Goal: Task Accomplishment & Management: Manage account settings

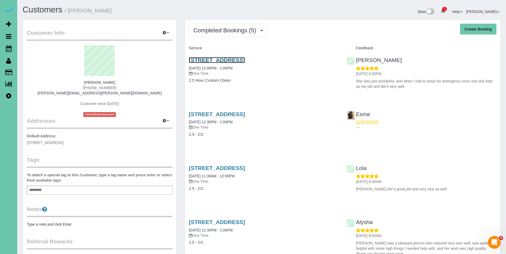
click at [227, 60] on link "711 N 92nd Court #401, Omaha, NE 68114" at bounding box center [217, 60] width 56 height 6
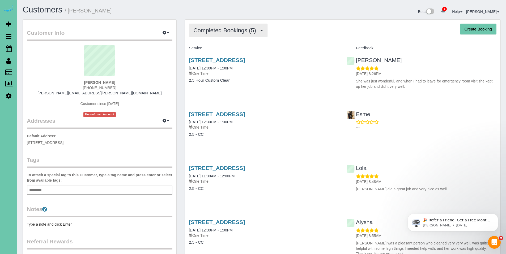
click at [227, 32] on span "Completed Bookings (5)" at bounding box center [225, 30] width 65 height 7
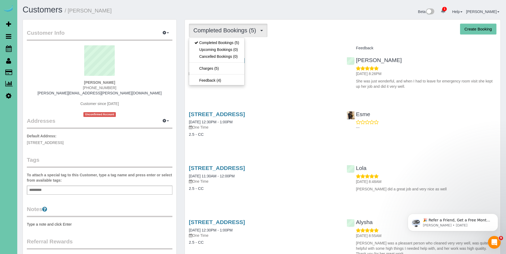
click at [310, 27] on div "Completed Bookings (5) Completed Bookings (5) Upcoming Bookings (0) Cancelled B…" at bounding box center [342, 31] width 307 height 14
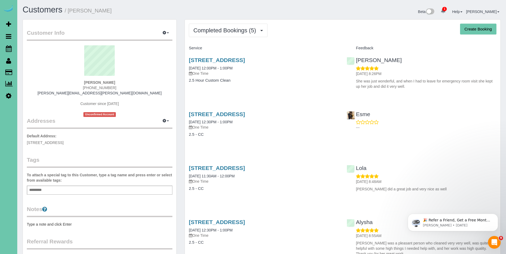
drag, startPoint x: 307, startPoint y: 62, endPoint x: 182, endPoint y: 60, distance: 124.8
click at [182, 60] on div "Completed Bookings (5) Completed Bookings (5) Upcoming Bookings (0) Cancelled B…" at bounding box center [342, 177] width 324 height 317
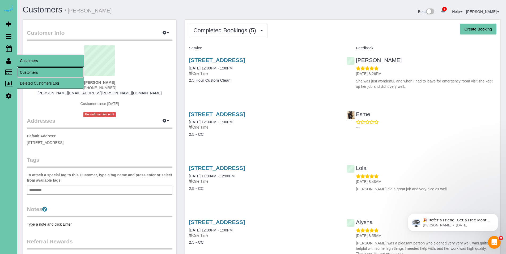
click at [39, 70] on link "Customers" at bounding box center [50, 72] width 66 height 11
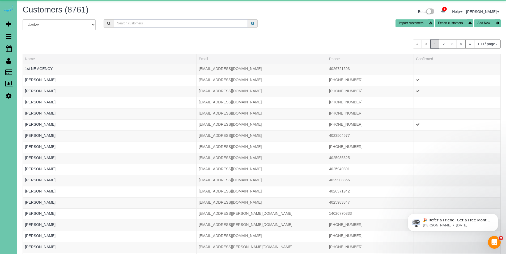
click at [163, 23] on input "text" at bounding box center [181, 23] width 134 height 8
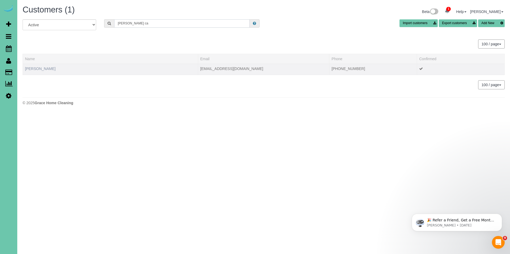
type input "marty ca"
click at [42, 67] on link "Marty Callaghan" at bounding box center [40, 69] width 31 height 4
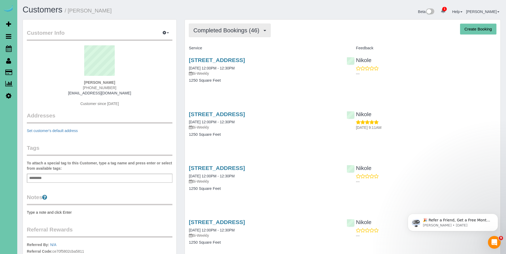
click at [214, 34] on button "Completed Bookings (46)" at bounding box center [230, 31] width 82 height 14
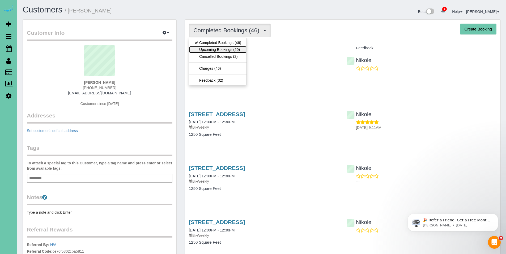
click at [214, 48] on link "Upcoming Bookings (20)" at bounding box center [217, 49] width 57 height 7
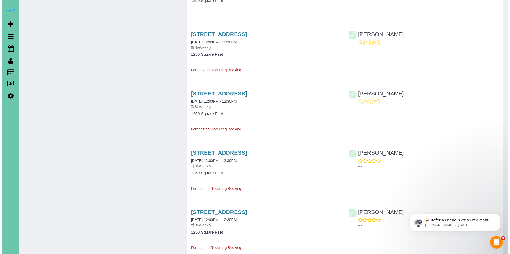
scroll to position [479, 0]
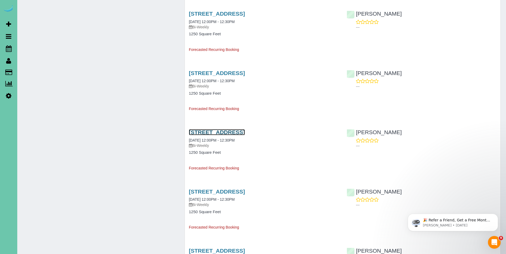
click at [229, 131] on link "1507 S 174th Cir, Omaha, NE 68130" at bounding box center [217, 132] width 56 height 6
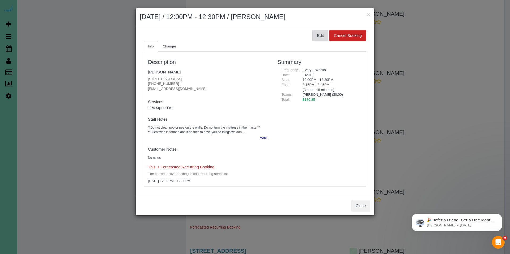
click at [316, 38] on button "Edit" at bounding box center [320, 35] width 16 height 11
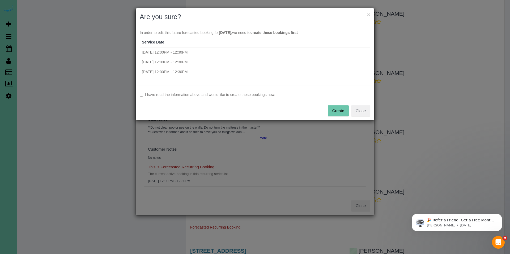
click at [206, 93] on label "I have read the information above and would like to create these bookings now." at bounding box center [255, 94] width 230 height 5
click at [338, 114] on button "Create" at bounding box center [338, 110] width 21 height 11
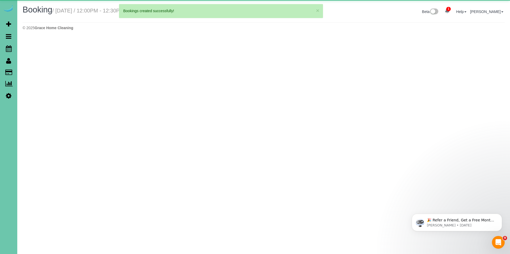
select select "NE"
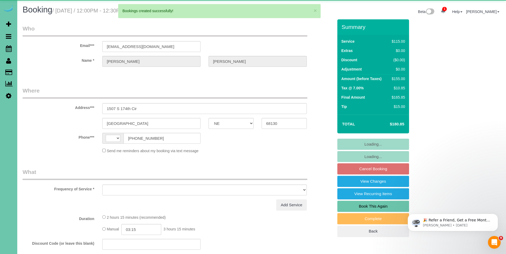
select select "string:[GEOGRAPHIC_DATA]"
select select "string:fspay-e8ee0510-ac77-4eb2-9b41-33b4001fe1ec"
select select "object:3265"
select select "number:36"
select select "number:41"
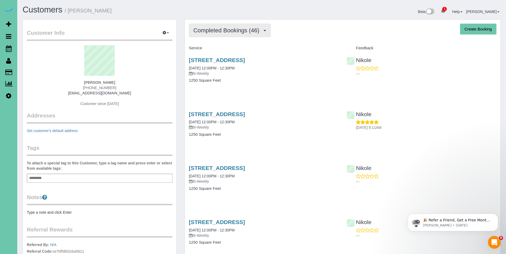
click at [223, 33] on span "Completed Bookings (46)" at bounding box center [227, 30] width 68 height 7
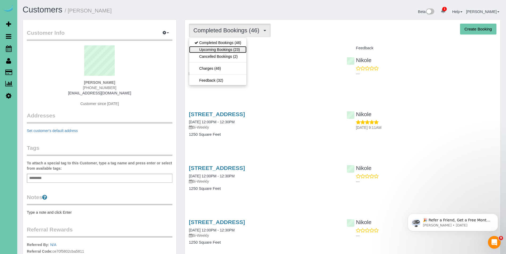
click at [222, 48] on link "Upcoming Bookings (23)" at bounding box center [217, 49] width 57 height 7
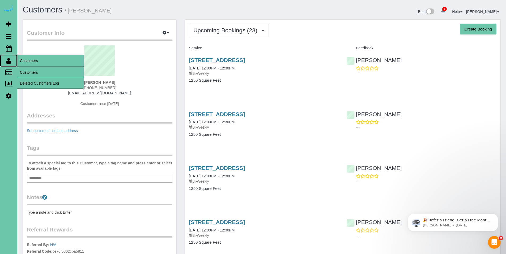
click at [7, 63] on icon at bounding box center [8, 61] width 5 height 6
click at [27, 72] on link "Customers" at bounding box center [50, 72] width 66 height 11
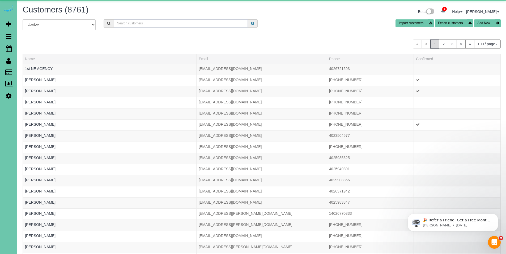
click at [124, 27] on input "text" at bounding box center [181, 23] width 134 height 8
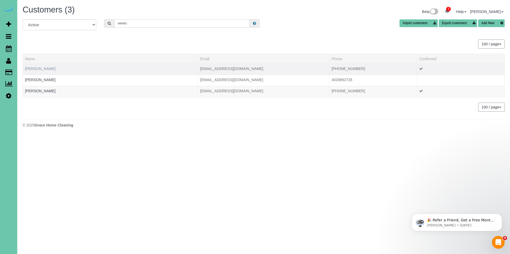
type input "weeks"
click at [38, 67] on link "Katie Weeks" at bounding box center [40, 69] width 31 height 4
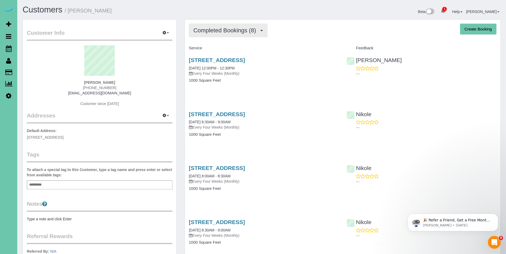
click at [225, 29] on span "Completed Bookings (8)" at bounding box center [225, 30] width 65 height 7
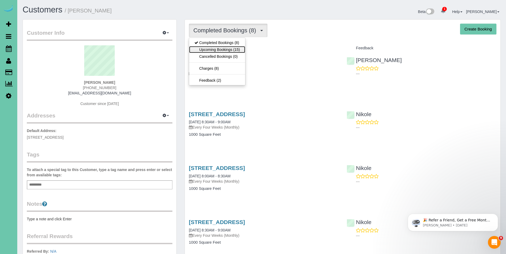
click at [224, 50] on link "Upcoming Bookings (15)" at bounding box center [217, 49] width 56 height 7
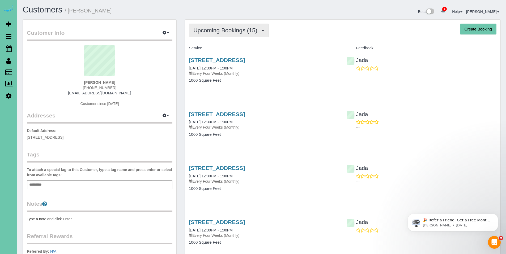
click at [215, 30] on span "Upcoming Bookings (15)" at bounding box center [226, 30] width 67 height 7
click at [215, 34] on button "Upcoming Bookings (15)" at bounding box center [229, 31] width 80 height 14
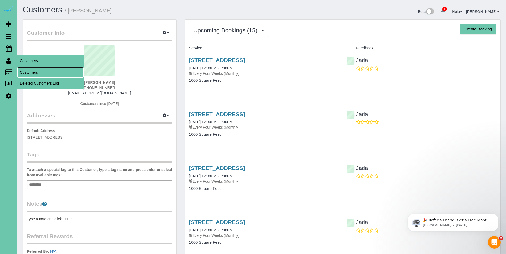
click at [37, 72] on link "Customers" at bounding box center [50, 72] width 66 height 11
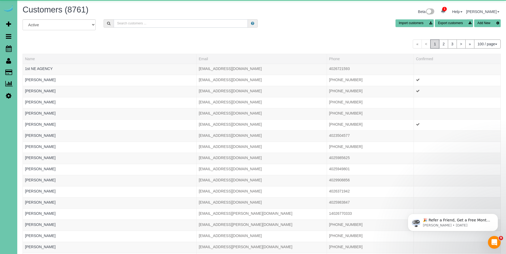
click at [190, 23] on input "text" at bounding box center [181, 23] width 134 height 8
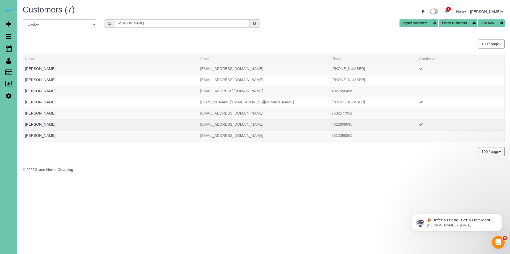
type input "blake"
click at [40, 122] on td "Christina Blake" at bounding box center [110, 124] width 175 height 11
click at [40, 124] on link "Christina Blake" at bounding box center [40, 124] width 31 height 4
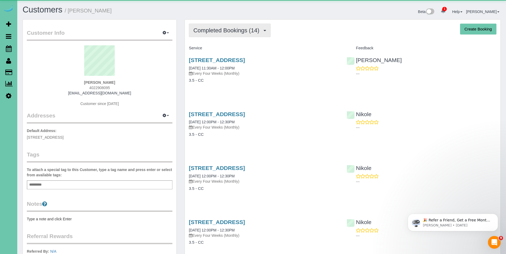
click at [250, 30] on span "Completed Bookings (14)" at bounding box center [227, 30] width 68 height 7
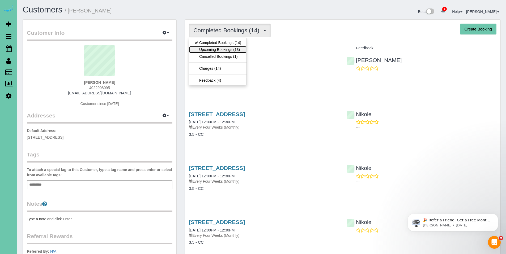
click at [224, 51] on link "Upcoming Bookings (13)" at bounding box center [217, 49] width 57 height 7
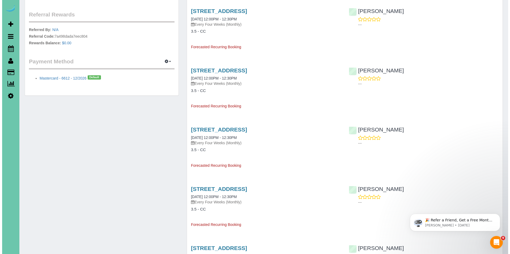
scroll to position [222, 0]
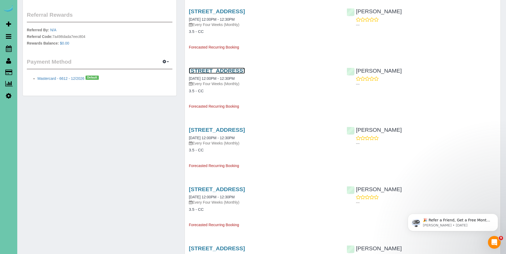
click at [225, 72] on link "10210 N 152nd Ave, Bennington, NE 68007" at bounding box center [217, 71] width 56 height 6
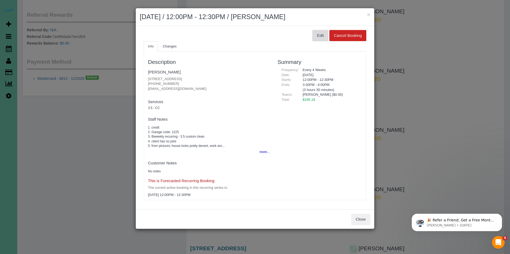
click at [321, 37] on button "Edit" at bounding box center [320, 35] width 16 height 11
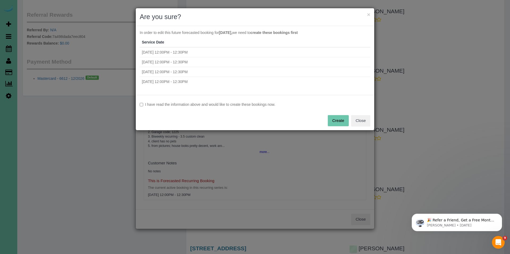
click at [227, 105] on label "I have read the information above and would like to create these bookings now." at bounding box center [255, 104] width 230 height 5
click at [345, 121] on button "Create" at bounding box center [338, 120] width 21 height 11
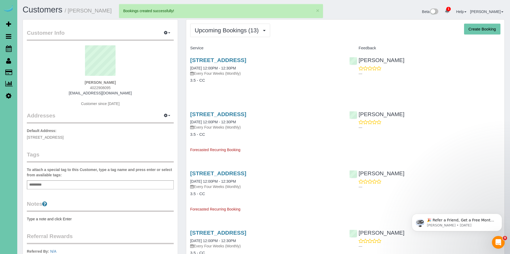
select select "NE"
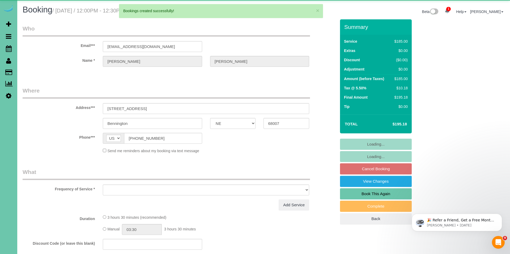
select select "object:8974"
select select "string:fspay-45550340-a342-442c-ba4a-c548c27642de"
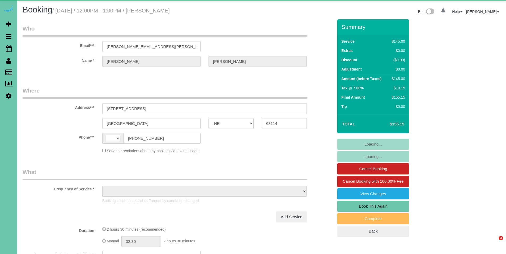
select select "NE"
select select "string:[GEOGRAPHIC_DATA]"
select select "object:917"
select select "number:35"
select select "number:41"
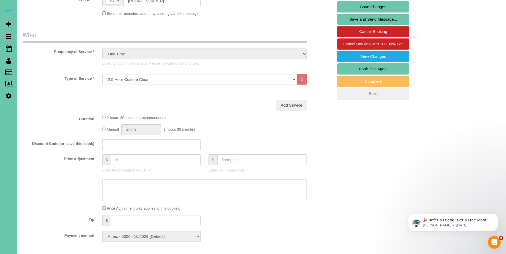
scroll to position [145, 0]
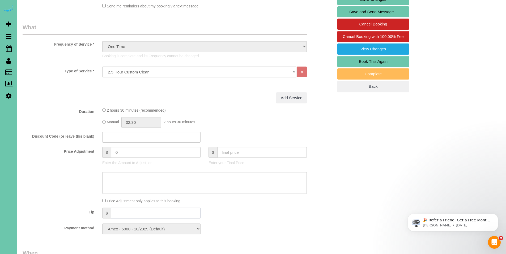
click at [167, 213] on input "text" at bounding box center [155, 213] width 89 height 11
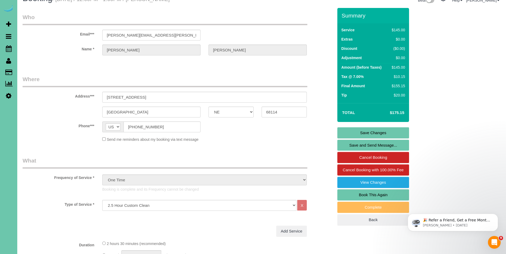
scroll to position [1, 0]
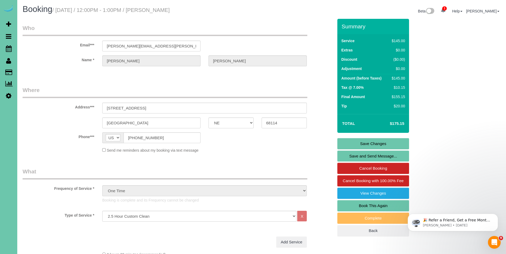
type input "20"
click at [374, 144] on link "Save Changes" at bounding box center [373, 143] width 72 height 11
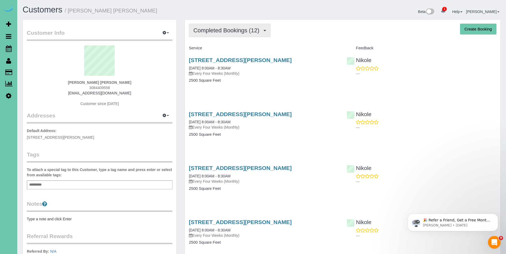
click at [236, 35] on button "Completed Bookings (12)" at bounding box center [230, 31] width 82 height 14
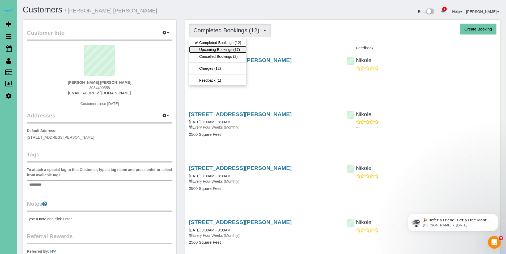
click at [229, 46] on link "Upcoming Bookings (17)" at bounding box center [217, 49] width 57 height 7
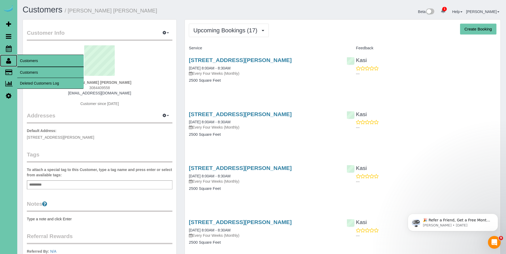
click at [10, 63] on icon at bounding box center [8, 61] width 5 height 6
click at [24, 71] on link "Customers" at bounding box center [50, 72] width 66 height 11
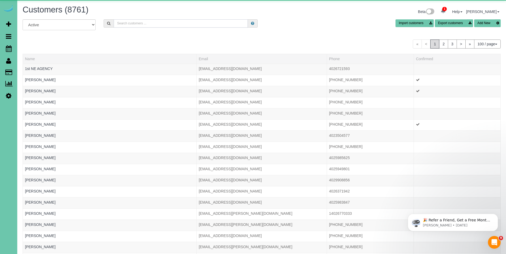
click at [175, 23] on input "text" at bounding box center [181, 23] width 134 height 8
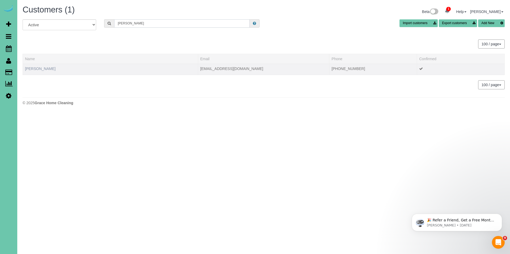
type input "peter v"
click at [45, 68] on link "Peter Vuchetich" at bounding box center [40, 69] width 31 height 4
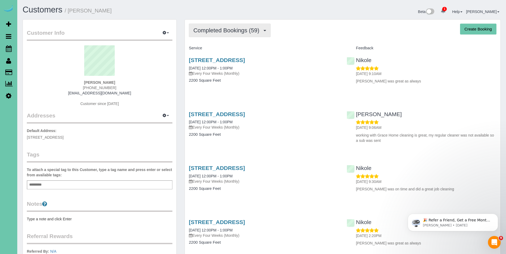
click at [216, 33] on span "Completed Bookings (59)" at bounding box center [227, 30] width 68 height 7
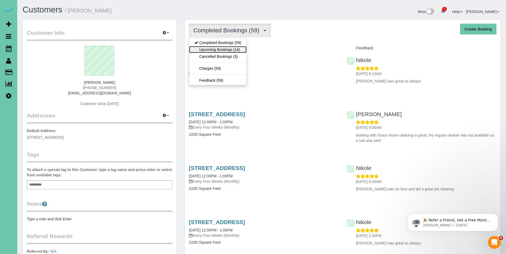
click at [215, 49] on link "Upcoming Bookings (14)" at bounding box center [217, 49] width 57 height 7
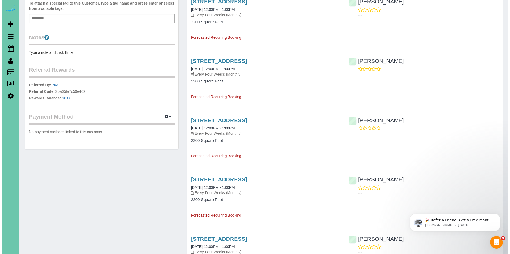
scroll to position [168, 0]
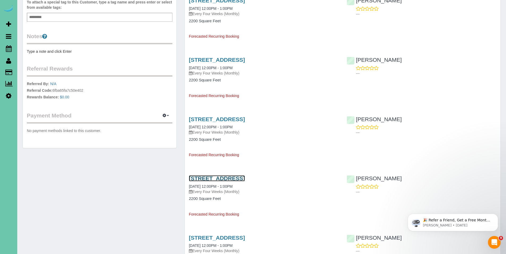
click at [231, 178] on link "6330 N 142nd Ave, Omaha, NE 68164" at bounding box center [217, 178] width 56 height 6
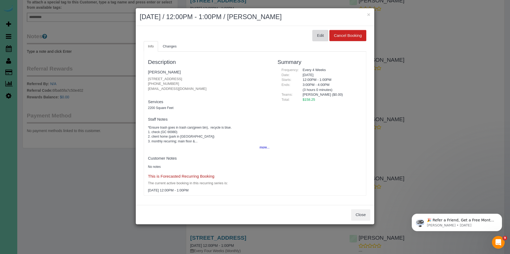
click at [325, 37] on button "Edit" at bounding box center [320, 35] width 16 height 11
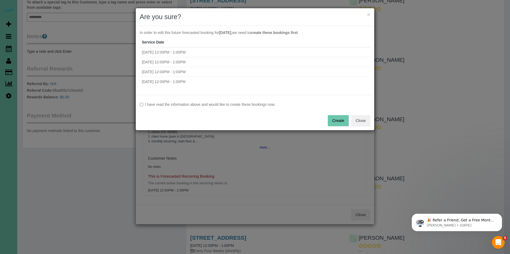
click at [186, 106] on label "I have read the information above and would like to create these bookings now." at bounding box center [255, 104] width 230 height 5
click at [337, 119] on button "Create" at bounding box center [338, 120] width 21 height 11
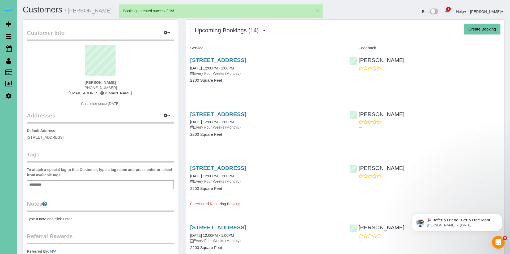
select select "NE"
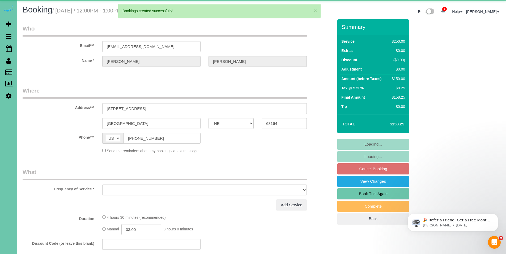
select select "object:8641"
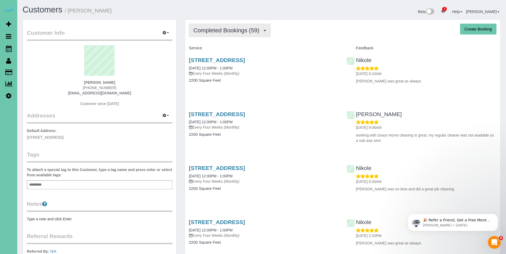
click at [219, 31] on span "Completed Bookings (59)" at bounding box center [227, 30] width 68 height 7
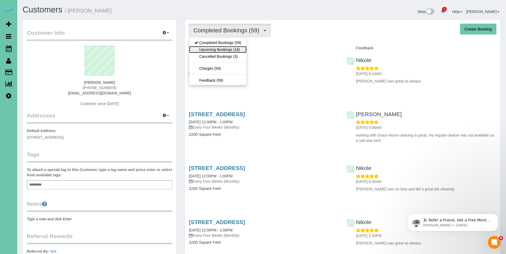
click at [216, 47] on link "Upcoming Bookings (18)" at bounding box center [217, 49] width 57 height 7
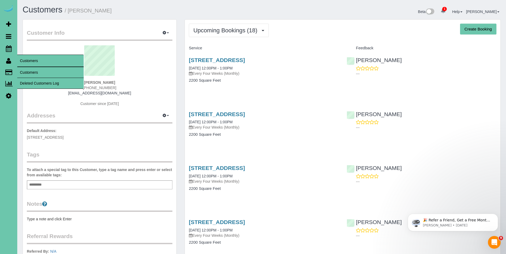
click at [7, 63] on icon at bounding box center [8, 61] width 5 height 6
click at [33, 69] on link "Customers" at bounding box center [50, 72] width 66 height 11
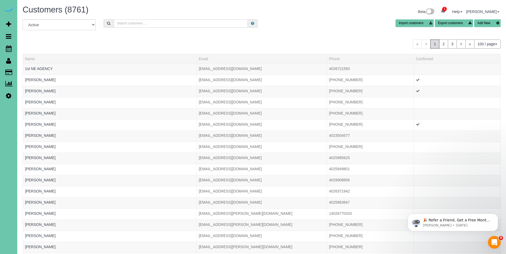
click at [142, 19] on input "text" at bounding box center [181, 23] width 134 height 8
click at [143, 21] on input "text" at bounding box center [181, 23] width 134 height 8
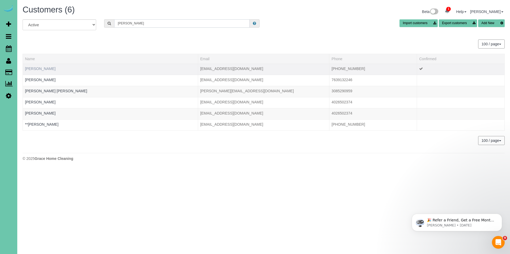
type input "taylor h"
click at [36, 69] on link "Taylor Hanson" at bounding box center [40, 69] width 31 height 4
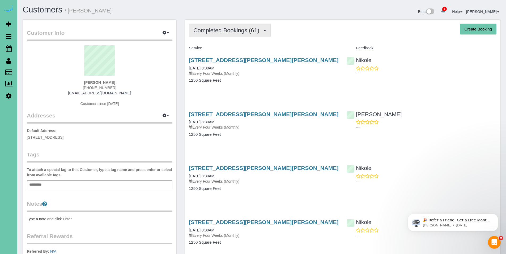
click at [228, 34] on button "Completed Bookings (61)" at bounding box center [230, 31] width 82 height 14
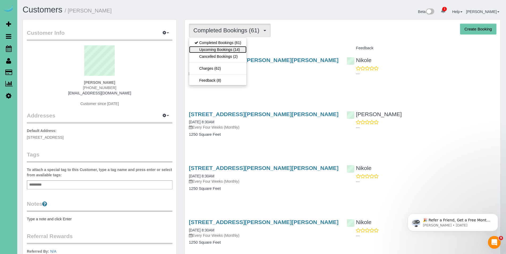
click at [230, 49] on link "Upcoming Bookings (14)" at bounding box center [217, 49] width 57 height 7
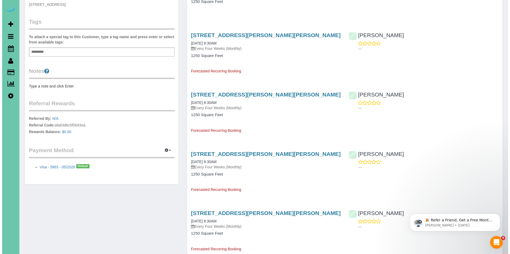
scroll to position [132, 0]
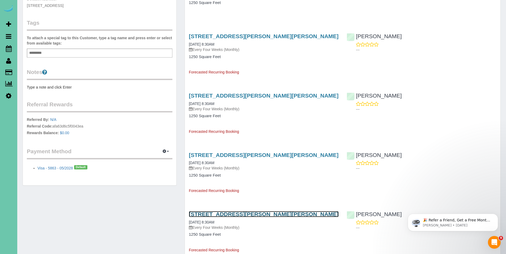
click at [215, 215] on link "310 N Allen St, Bennington, NE 68007" at bounding box center [264, 214] width 150 height 6
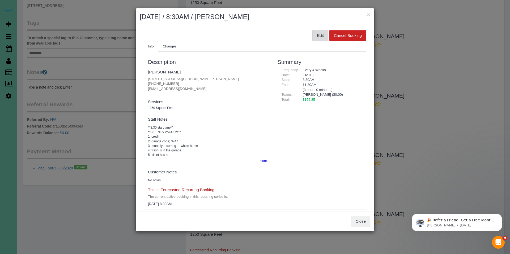
click at [319, 40] on button "Edit" at bounding box center [320, 35] width 16 height 11
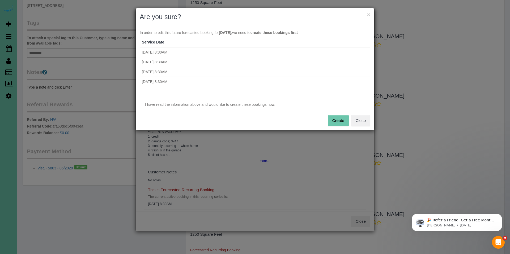
click at [230, 105] on label "I have read the information above and would like to create these bookings now." at bounding box center [255, 104] width 230 height 5
click at [341, 119] on button "Create" at bounding box center [338, 120] width 21 height 11
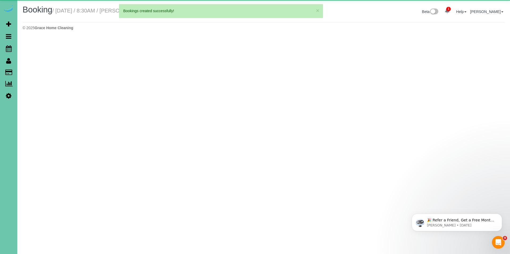
select select "NE"
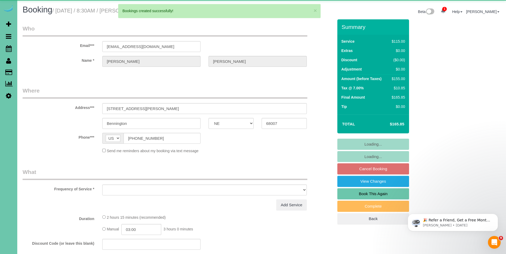
select select "object:13231"
select select "string:fspay-206d4e0e-4992-4b48-a046-d244fb056c94"
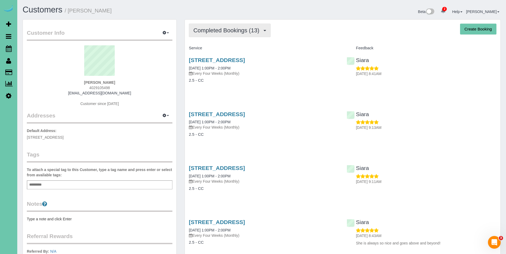
click at [226, 30] on span "Completed Bookings (13)" at bounding box center [227, 30] width 68 height 7
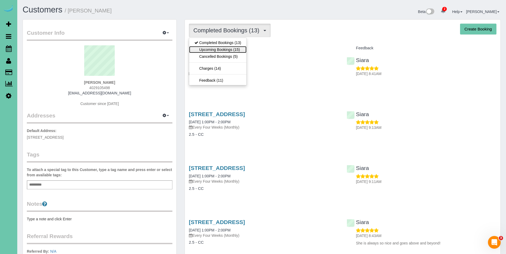
click at [218, 48] on link "Upcoming Bookings (15)" at bounding box center [217, 49] width 57 height 7
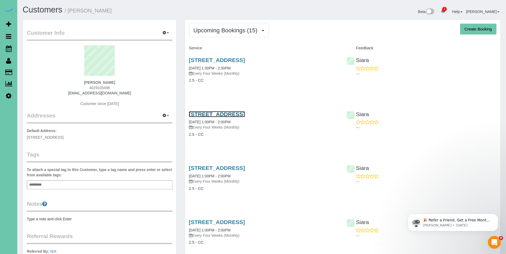
click at [230, 114] on link "3853 S 207th St, Elkhorn, NE 68022" at bounding box center [217, 114] width 56 height 6
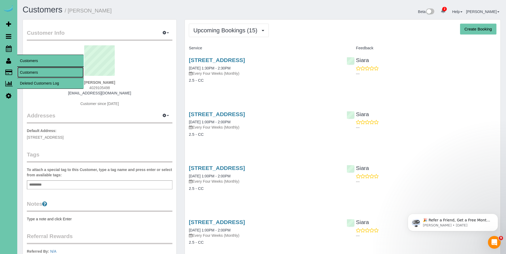
click at [37, 72] on link "Customers" at bounding box center [50, 72] width 66 height 11
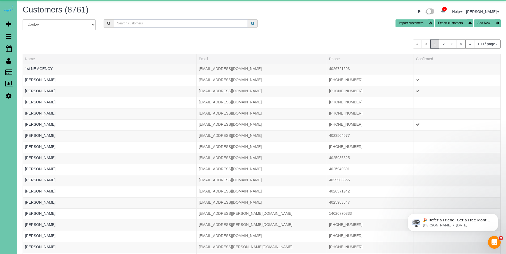
click at [152, 23] on input "text" at bounding box center [181, 23] width 134 height 8
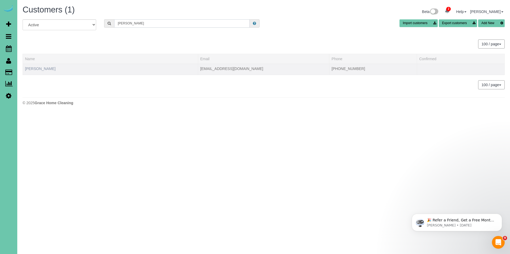
type input "taylor mi"
click at [39, 69] on link "Taylor Miller" at bounding box center [40, 69] width 31 height 4
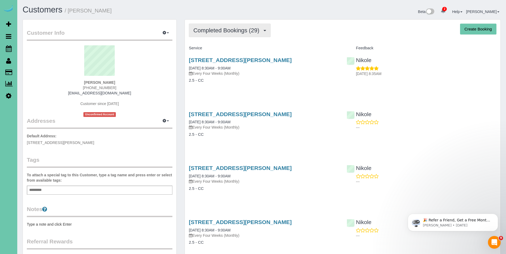
click at [221, 29] on span "Completed Bookings (29)" at bounding box center [227, 30] width 68 height 7
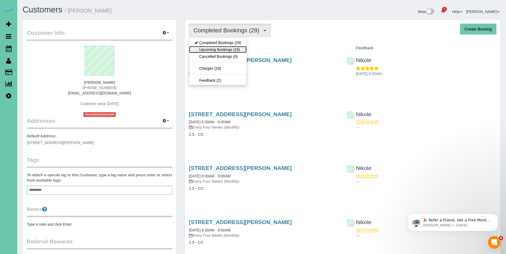
click at [216, 49] on link "Upcoming Bookings (15)" at bounding box center [217, 49] width 57 height 7
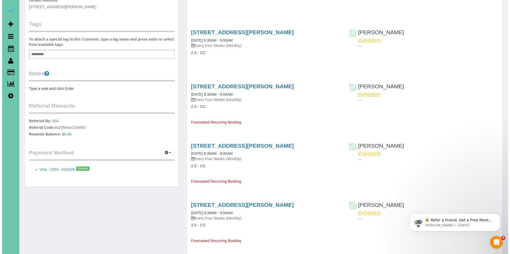
scroll to position [145, 0]
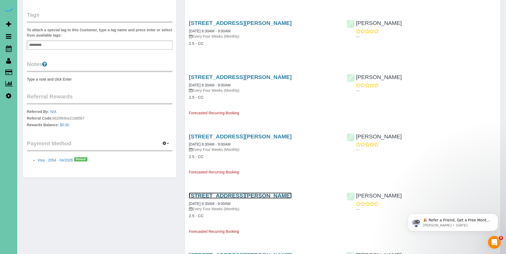
click at [213, 193] on link "12106 S 209th Ave, Gretna, NE 68028" at bounding box center [240, 196] width 103 height 6
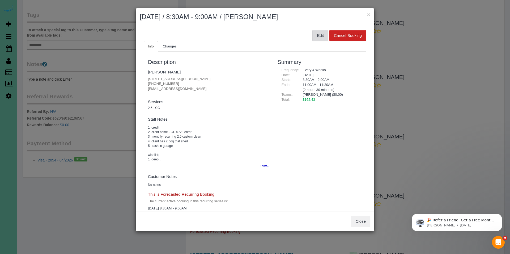
click at [312, 39] on button "Edit" at bounding box center [320, 35] width 16 height 11
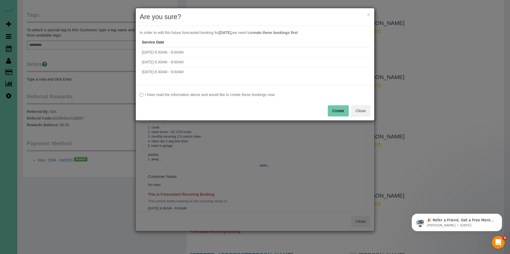
click at [190, 94] on label "I have read the information above and would like to create these bookings now." at bounding box center [255, 94] width 230 height 5
click at [338, 110] on button "Create" at bounding box center [338, 110] width 21 height 11
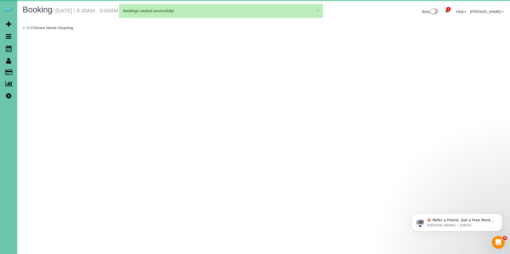
select select "NE"
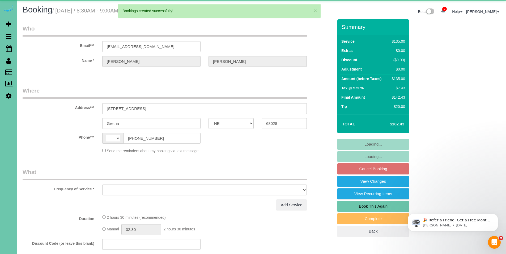
select select "string:[GEOGRAPHIC_DATA]"
select select "object:3930"
select select "string:fspay-5a64e633-68ea-431e-a974-161b26d92be6"
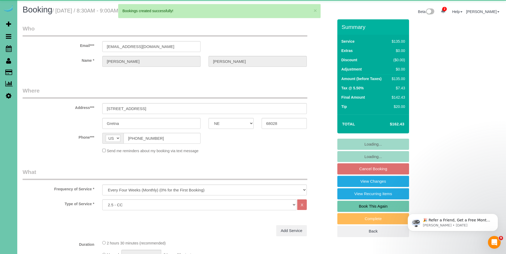
select select "object:3949"
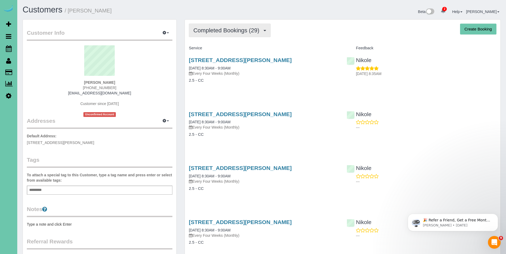
click at [228, 33] on span "Completed Bookings (29)" at bounding box center [227, 30] width 68 height 7
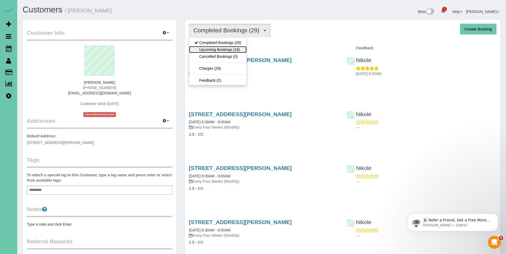
click at [226, 49] on link "Upcoming Bookings (18)" at bounding box center [217, 49] width 57 height 7
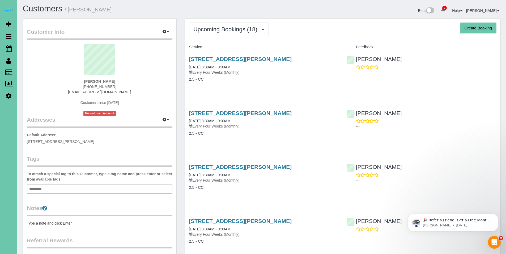
scroll to position [2, 0]
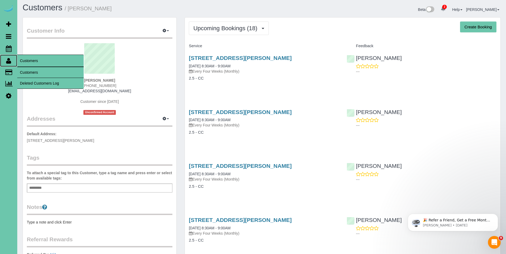
click at [7, 60] on icon at bounding box center [8, 61] width 5 height 6
click at [27, 73] on link "Customers" at bounding box center [50, 72] width 66 height 11
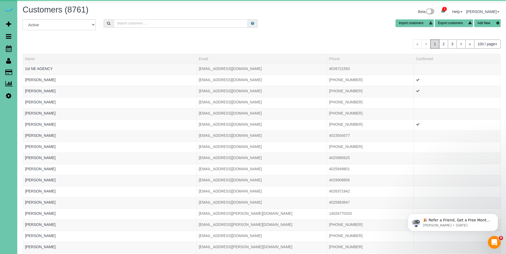
click at [188, 24] on input "text" at bounding box center [181, 23] width 134 height 8
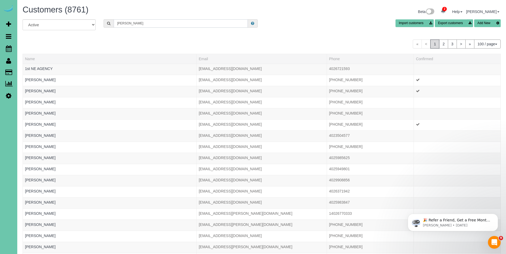
type input "patty f"
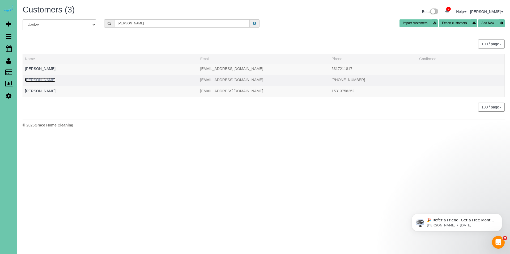
click at [48, 80] on link "Patty Friedlund" at bounding box center [40, 80] width 31 height 4
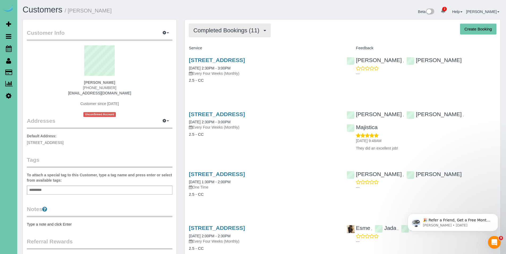
click at [239, 33] on span "Completed Bookings (11)" at bounding box center [227, 30] width 68 height 7
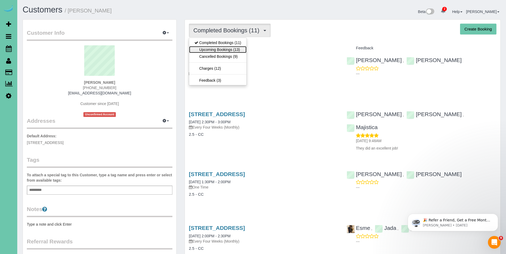
click at [230, 49] on link "Upcoming Bookings (13)" at bounding box center [217, 49] width 57 height 7
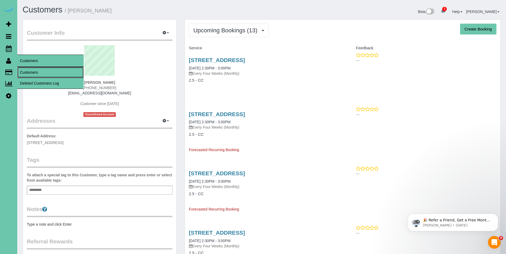
drag, startPoint x: 25, startPoint y: 69, endPoint x: 34, endPoint y: 63, distance: 10.8
click at [25, 69] on link "Customers" at bounding box center [50, 72] width 66 height 11
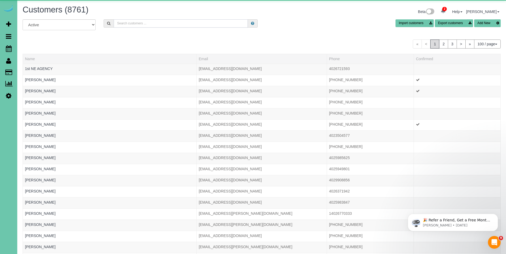
click at [138, 20] on input "text" at bounding box center [181, 23] width 134 height 8
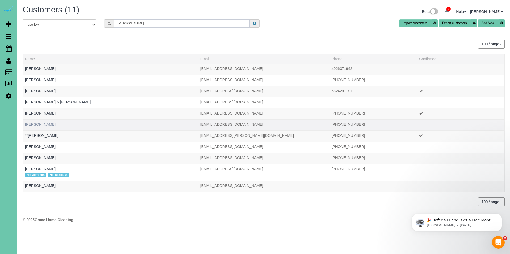
type input "Ron S"
click at [35, 125] on link "Ron Snodgrass" at bounding box center [40, 124] width 31 height 4
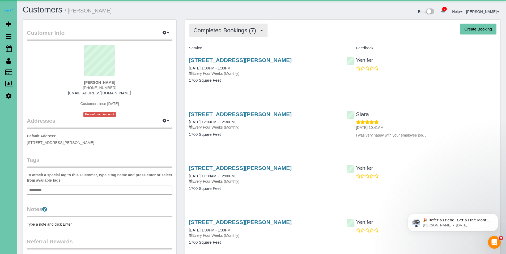
click at [230, 31] on span "Completed Bookings (7)" at bounding box center [225, 30] width 65 height 7
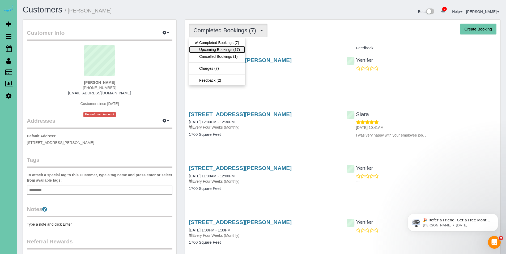
click at [221, 47] on link "Upcoming Bookings (17)" at bounding box center [217, 49] width 56 height 7
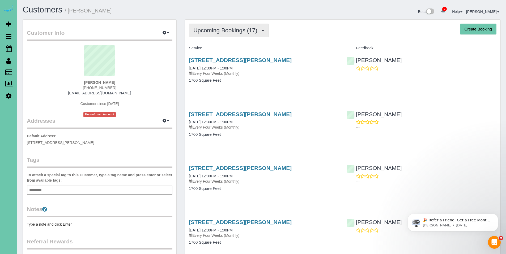
click at [227, 33] on span "Upcoming Bookings (17)" at bounding box center [226, 30] width 67 height 7
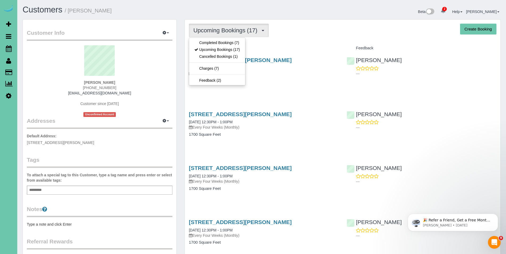
click at [227, 33] on span "Upcoming Bookings (17)" at bounding box center [226, 30] width 67 height 7
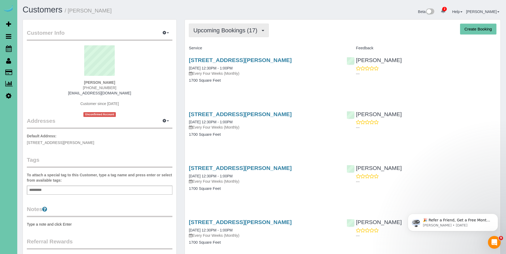
click at [226, 34] on button "Upcoming Bookings (17)" at bounding box center [229, 31] width 80 height 14
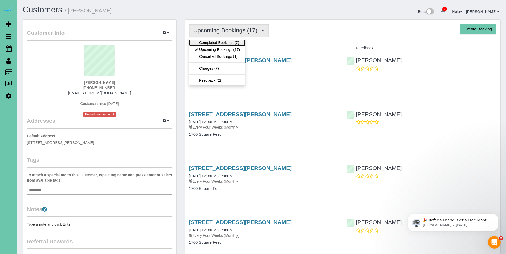
click at [223, 42] on link "Completed Bookings (7)" at bounding box center [217, 42] width 56 height 7
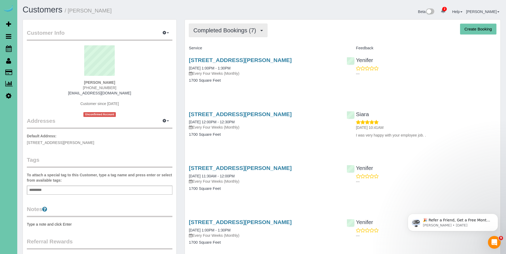
click at [227, 35] on button "Completed Bookings (7)" at bounding box center [228, 31] width 79 height 14
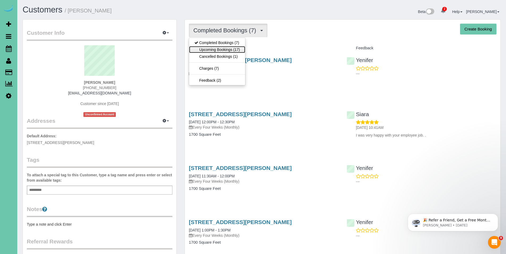
click at [220, 48] on link "Upcoming Bookings (17)" at bounding box center [217, 49] width 56 height 7
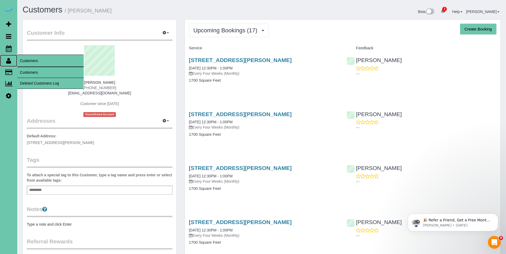
click at [11, 62] on link "Customers" at bounding box center [8, 61] width 17 height 12
click at [31, 70] on link "Customers" at bounding box center [50, 72] width 66 height 11
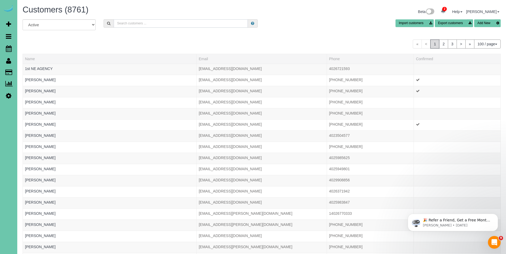
click at [173, 26] on input "text" at bounding box center [181, 23] width 134 height 8
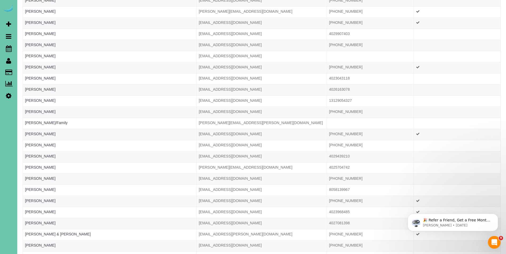
scroll to position [394, 0]
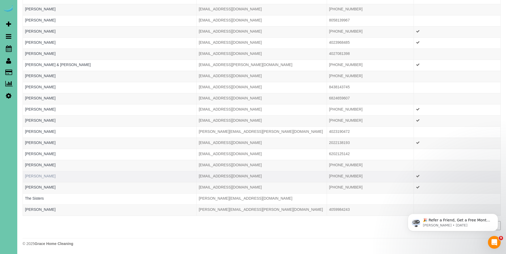
type input "brown"
click at [40, 175] on link "Suz Brown" at bounding box center [40, 176] width 31 height 4
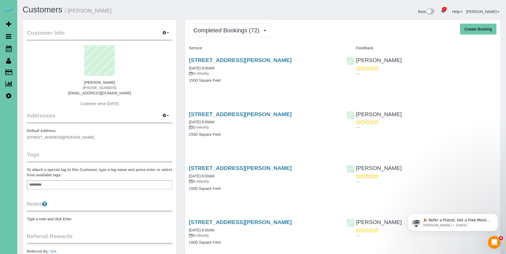
scroll to position [1, 0]
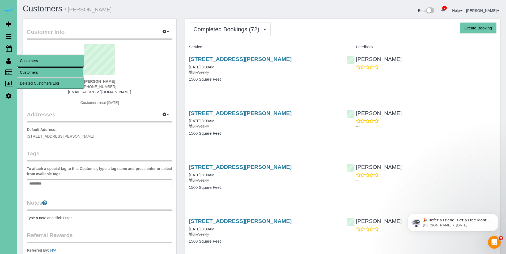
click at [30, 71] on link "Customers" at bounding box center [50, 72] width 66 height 11
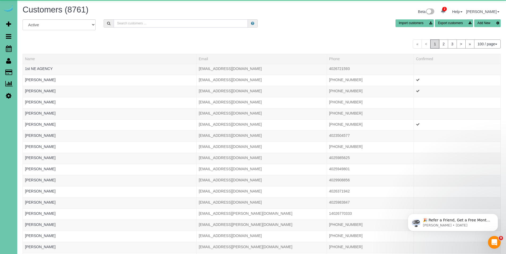
click at [132, 25] on input "text" at bounding box center [181, 23] width 134 height 8
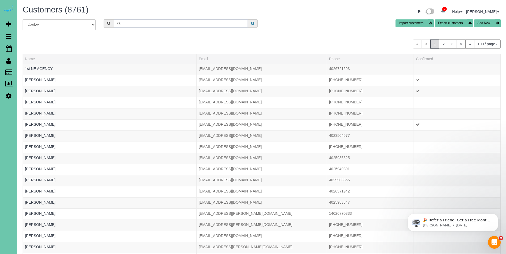
type input "c"
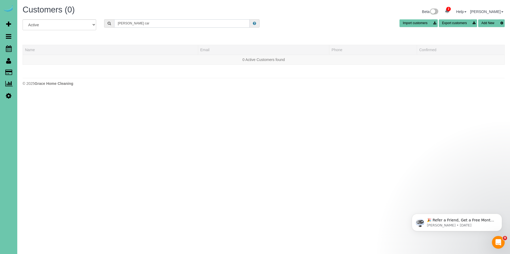
click at [138, 25] on input "kary car" at bounding box center [181, 23] width 135 height 8
type input "k"
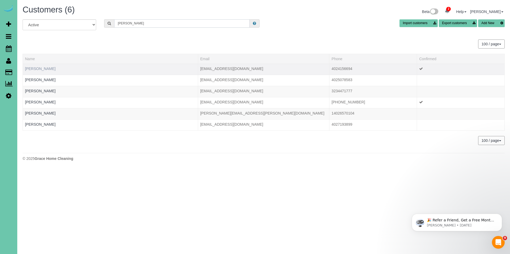
type input "Kary"
click at [38, 69] on link "Kary Cameron" at bounding box center [40, 69] width 31 height 4
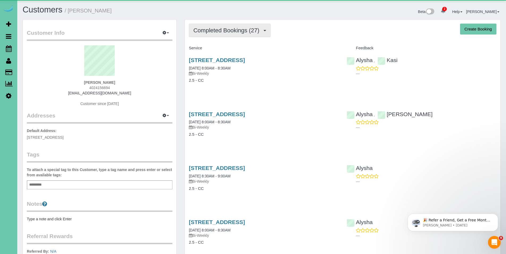
click at [225, 29] on span "Completed Bookings (27)" at bounding box center [227, 30] width 68 height 7
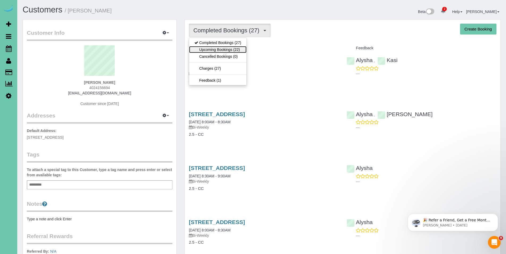
click at [227, 51] on link "Upcoming Bookings (22)" at bounding box center [217, 49] width 57 height 7
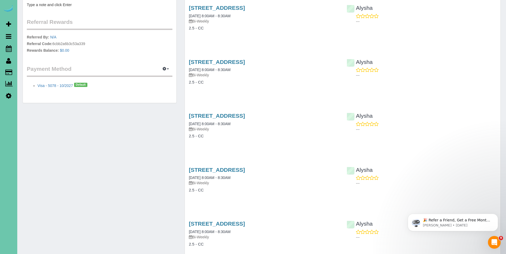
scroll to position [95, 0]
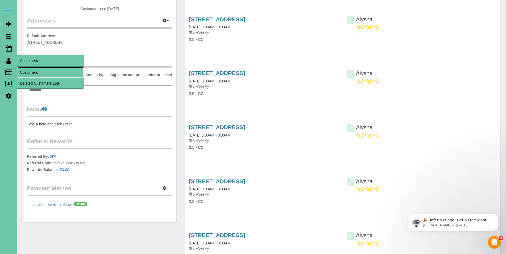
click at [28, 70] on link "Customers" at bounding box center [50, 72] width 66 height 11
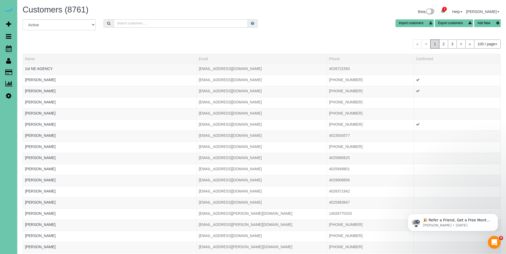
click at [153, 24] on input "text" at bounding box center [181, 23] width 134 height 8
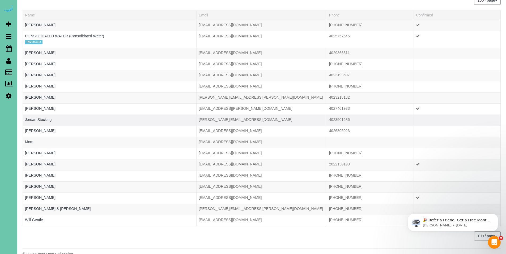
scroll to position [44, 0]
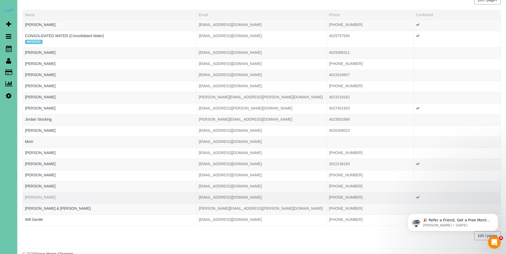
type input "Ted"
click at [42, 198] on link "Ted Wzorek" at bounding box center [40, 197] width 31 height 4
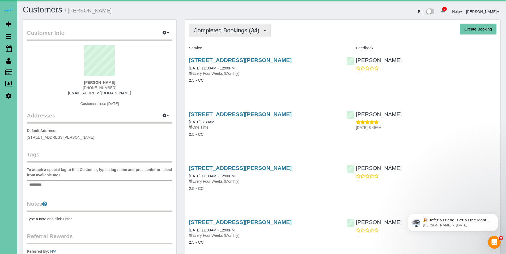
click at [230, 36] on button "Completed Bookings (34)" at bounding box center [230, 31] width 82 height 14
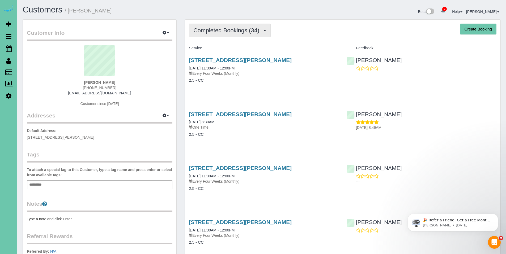
click at [225, 28] on span "Completed Bookings (34)" at bounding box center [227, 30] width 68 height 7
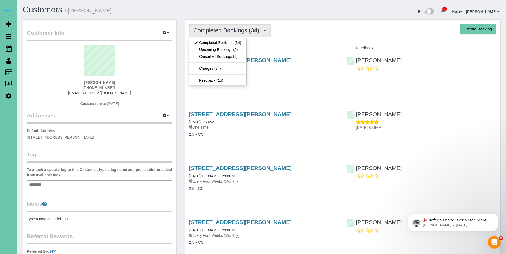
click at [293, 30] on div "Completed Bookings (34) Completed Bookings (34) Upcoming Bookings (0) Cancelled…" at bounding box center [342, 31] width 307 height 14
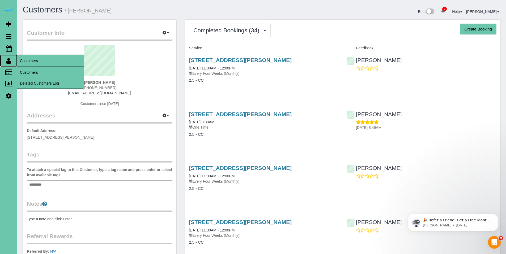
click at [9, 60] on icon at bounding box center [8, 61] width 5 height 6
click at [28, 72] on link "Customers" at bounding box center [50, 72] width 66 height 11
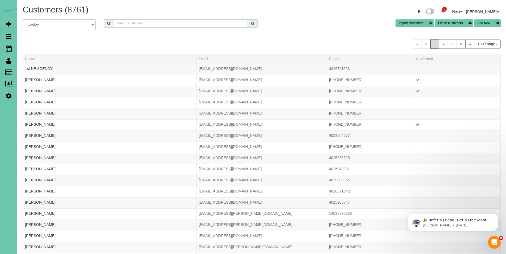
click at [150, 25] on input "text" at bounding box center [181, 23] width 134 height 8
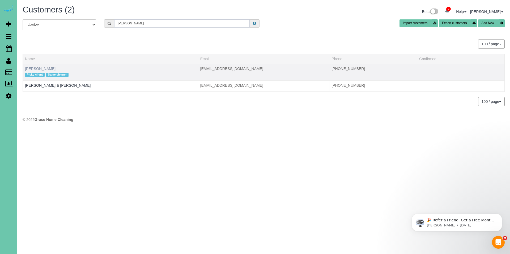
type input "caples"
click at [43, 69] on link "Jeanne Caples" at bounding box center [40, 69] width 31 height 4
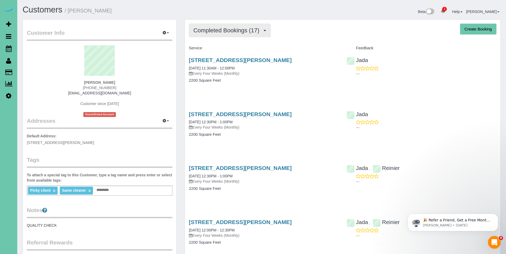
click at [229, 26] on button "Completed Bookings (17)" at bounding box center [230, 31] width 82 height 14
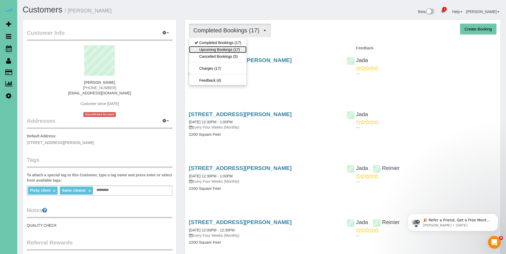
click at [220, 50] on link "Upcoming Bookings (17)" at bounding box center [217, 49] width 57 height 7
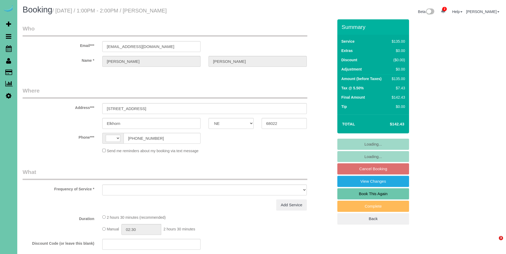
select select "NE"
select select "object:382"
select select "string:fspay-b1dd6d16-af6d-4e8d-8069-90edfc943144"
select select "number:42"
select select "object:656"
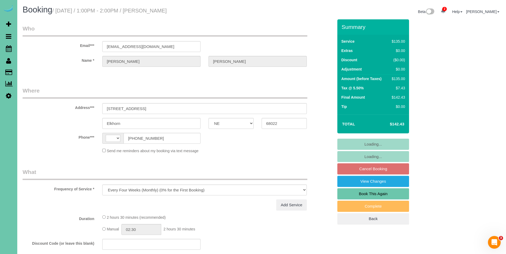
select select "string:[GEOGRAPHIC_DATA]"
